Goal: Task Accomplishment & Management: Manage account settings

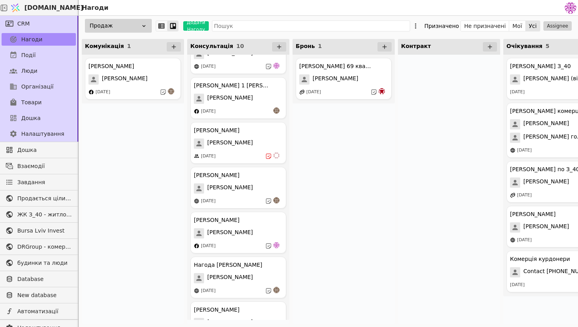
scroll to position [119, 0]
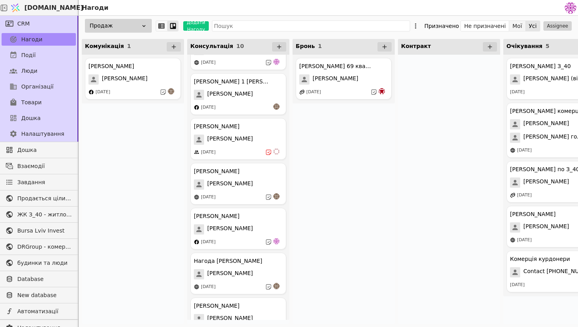
click at [515, 26] on button "Мої" at bounding box center [517, 25] width 17 height 11
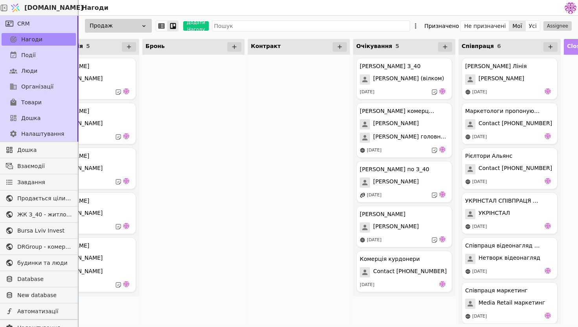
scroll to position [0, 161]
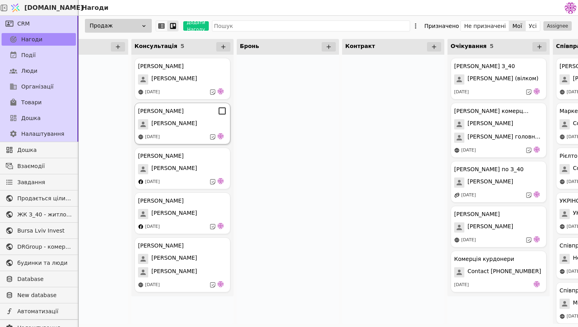
click at [195, 133] on div "[PERSON_NAME] Курдонери [PERSON_NAME] [DATE]" at bounding box center [182, 124] width 96 height 42
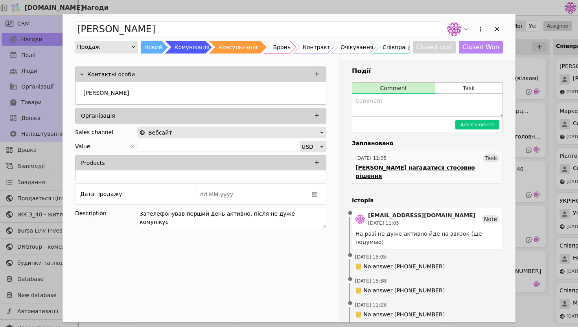
click at [428, 165] on div "[PERSON_NAME] нагадатися стосовно рішення" at bounding box center [428, 172] width 144 height 17
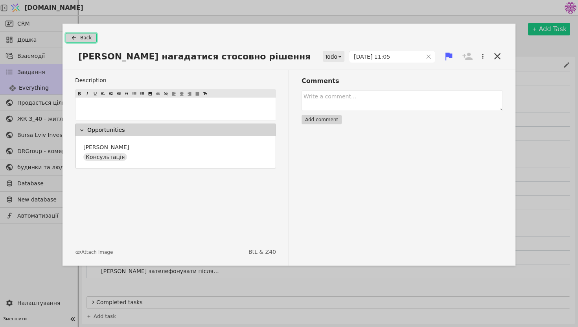
click at [79, 35] on button "Back" at bounding box center [81, 37] width 31 height 9
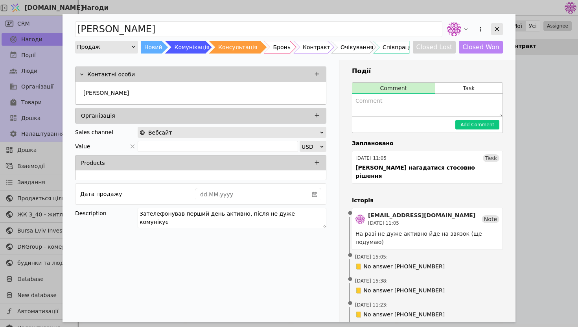
click at [497, 30] on icon "Add Opportunity" at bounding box center [497, 29] width 7 height 7
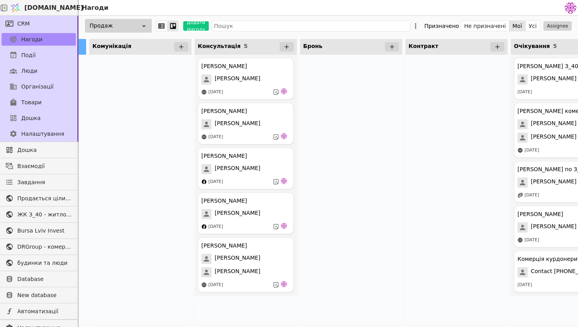
scroll to position [0, 98]
click at [538, 26] on button "Усі" at bounding box center [533, 25] width 14 height 11
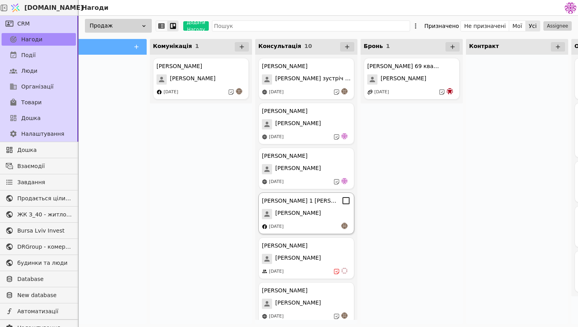
scroll to position [200, 0]
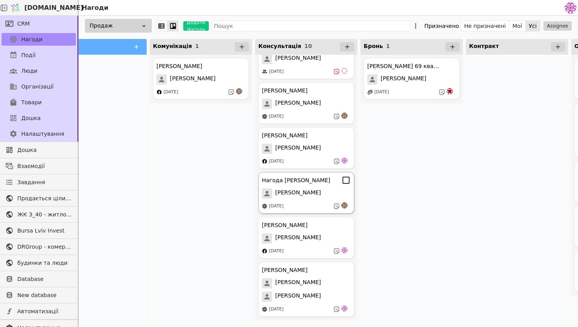
click at [293, 191] on div "[PERSON_NAME]" at bounding box center [306, 193] width 89 height 10
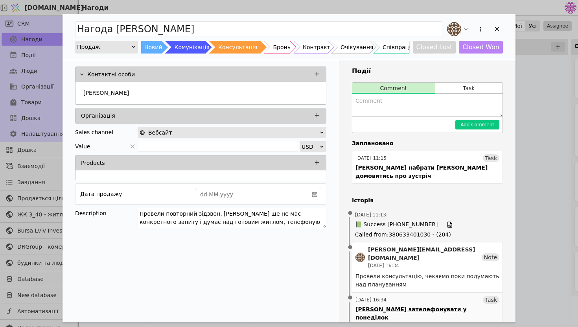
scroll to position [178, 0]
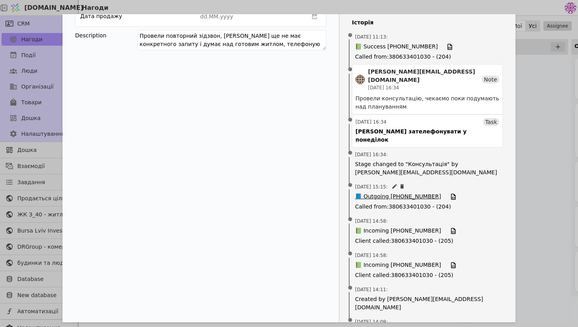
click at [398, 192] on span "📘 Outgoing [PHONE_NUMBER]" at bounding box center [398, 196] width 86 height 9
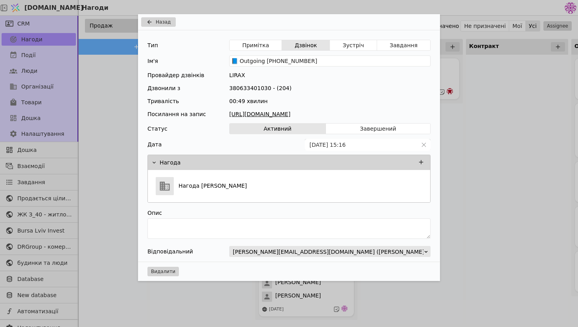
click at [330, 115] on link "[URL][DOMAIN_NAME]" at bounding box center [329, 114] width 201 height 8
click at [490, 53] on div "Назад Тип Примітка Дзвінок Зустріч Завдання Ім'я 📘 Outgoing [PHONE_NUMBER] Пров…" at bounding box center [289, 163] width 578 height 327
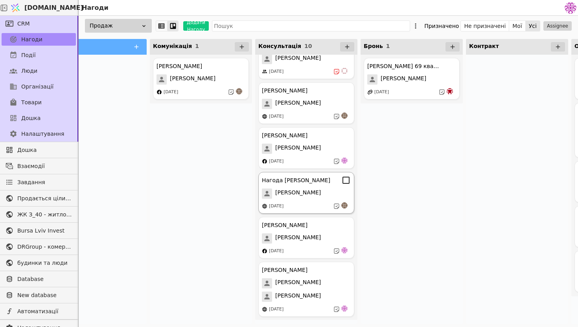
click at [313, 190] on div "[PERSON_NAME]" at bounding box center [306, 193] width 89 height 10
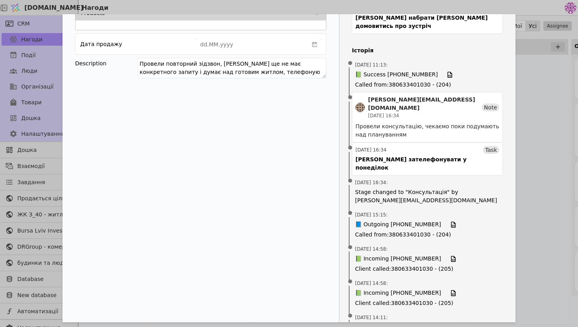
scroll to position [178, 0]
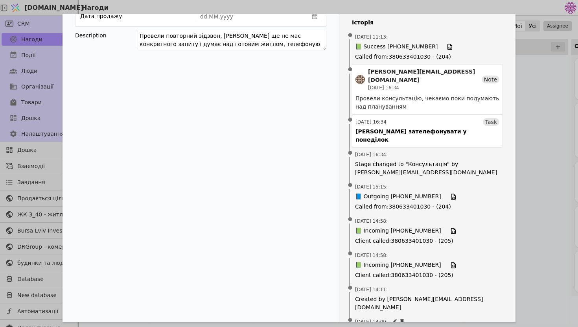
click at [392, 326] on span "📗 Incoming [PHONE_NUMBER]" at bounding box center [398, 331] width 86 height 9
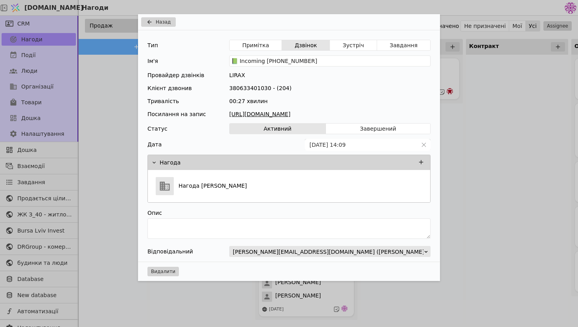
click at [306, 112] on link "[URL][DOMAIN_NAME]" at bounding box center [329, 114] width 201 height 8
click at [149, 21] on icon "Add Opportunity" at bounding box center [149, 22] width 9 height 6
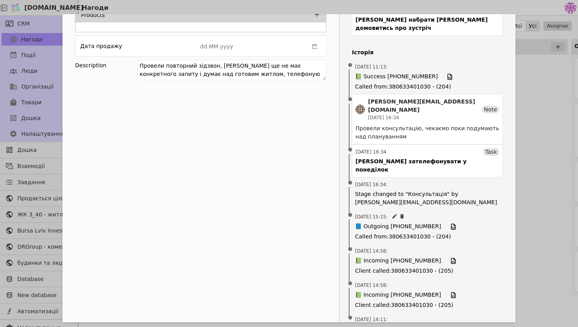
scroll to position [152, 0]
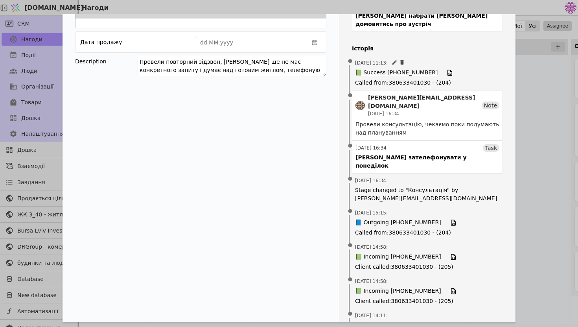
click at [370, 68] on span "📗 Success [PHONE_NUMBER]" at bounding box center [396, 72] width 83 height 9
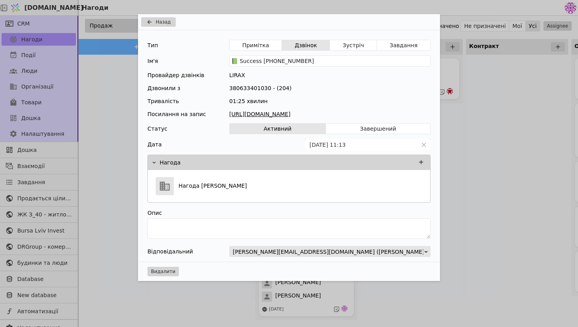
click at [297, 111] on link "[URL][DOMAIN_NAME]" at bounding box center [329, 114] width 201 height 8
click at [166, 22] on span "Назад" at bounding box center [163, 21] width 15 height 7
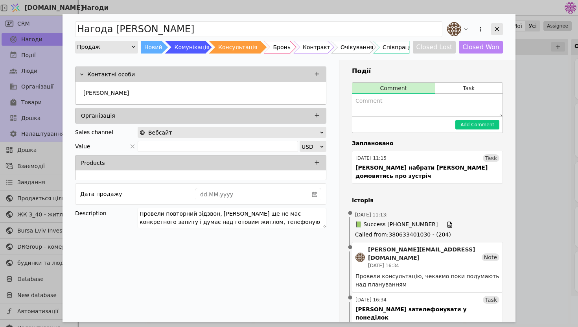
click at [500, 26] on icon "Add Opportunity" at bounding box center [497, 29] width 7 height 7
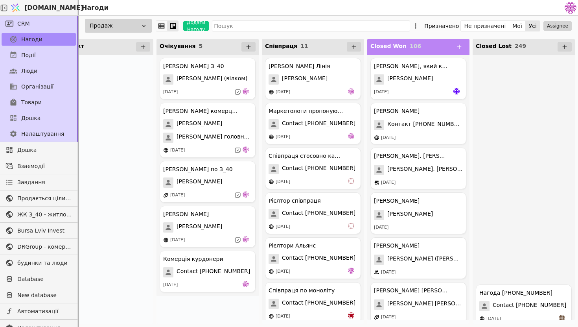
scroll to position [10875, 0]
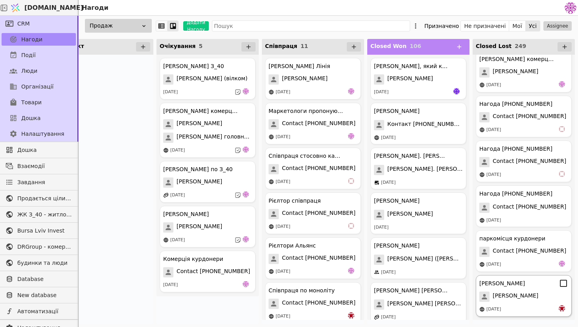
click at [523, 304] on div "[PERSON_NAME] Комерція Курдонери [PERSON_NAME] [DATE]" at bounding box center [524, 296] width 96 height 42
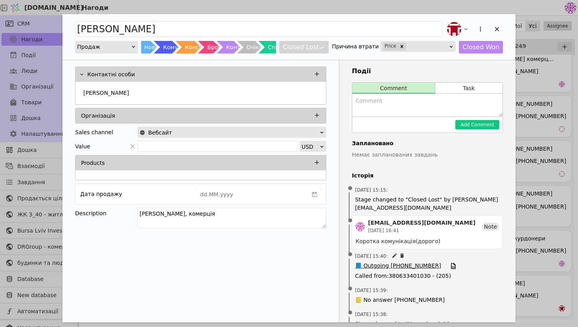
scroll to position [106, 0]
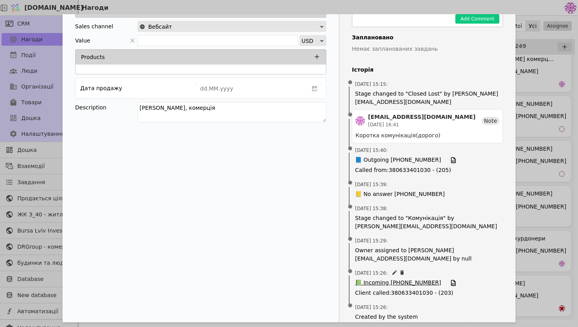
click at [392, 278] on span "📗 Incoming [PHONE_NUMBER]" at bounding box center [398, 282] width 86 height 9
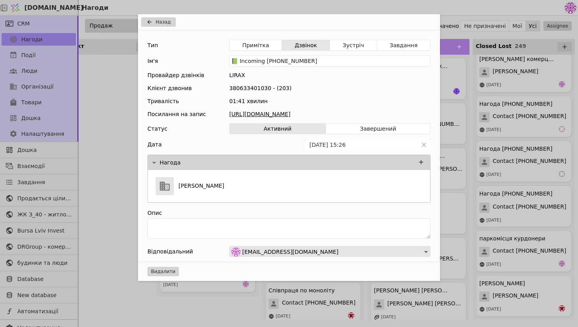
click at [383, 116] on link "[URL][DOMAIN_NAME]" at bounding box center [329, 114] width 201 height 8
